Goal: Contribute content: Add original content to the website for others to see

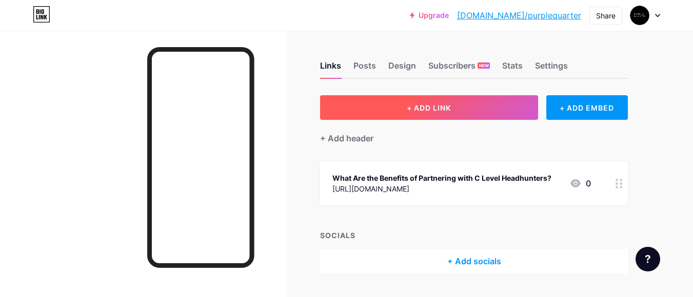
click at [401, 110] on button "+ ADD LINK" at bounding box center [429, 107] width 218 height 25
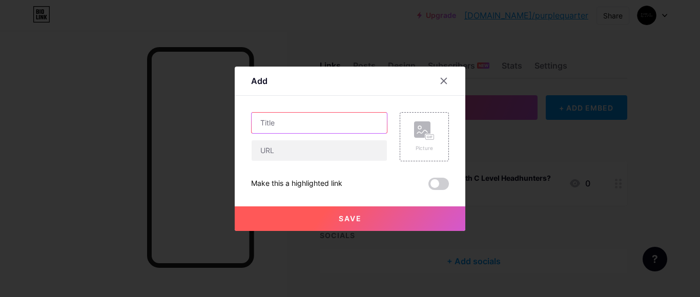
click at [297, 119] on input "text" at bounding box center [319, 123] width 135 height 21
click at [287, 121] on input "text" at bounding box center [319, 123] width 135 height 21
paste input "What Makes Executive Search Firms Essential for Your Business?"
type input "What Makes Executive Search Firms Essential for Your Business?"
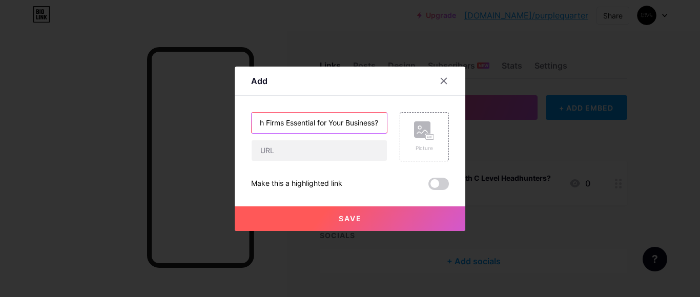
scroll to position [0, 0]
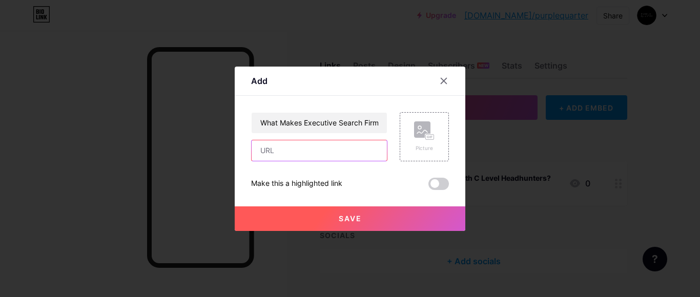
click at [282, 146] on input "text" at bounding box center [319, 151] width 135 height 21
paste input "[URL][DOMAIN_NAME]"
type input "[URL][DOMAIN_NAME]"
click at [308, 221] on button "Save" at bounding box center [350, 219] width 231 height 25
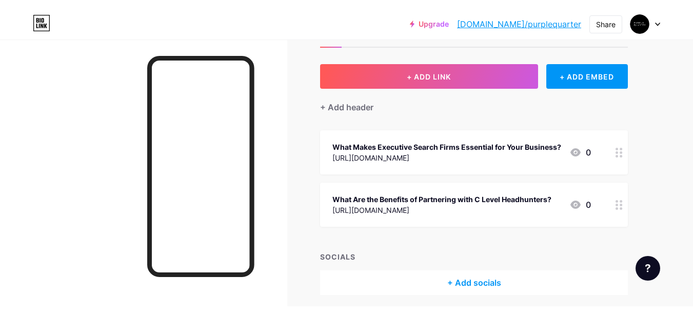
scroll to position [0, 0]
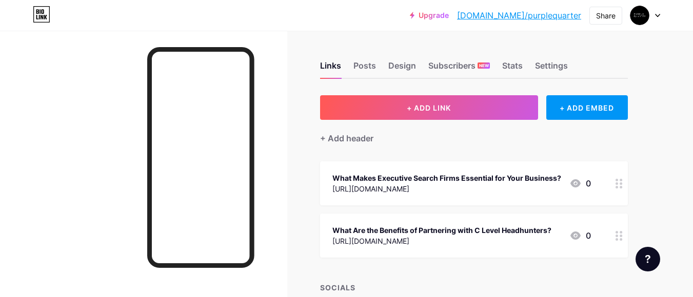
click at [547, 15] on link "[DOMAIN_NAME]/purplequarter" at bounding box center [519, 15] width 124 height 12
